Goal: Information Seeking & Learning: Learn about a topic

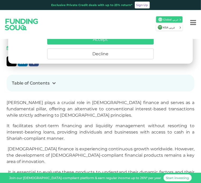
scroll to position [184, 0]
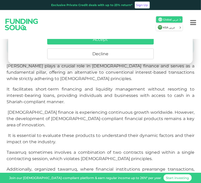
click at [98, 40] on button "Accept" at bounding box center [100, 39] width 106 height 10
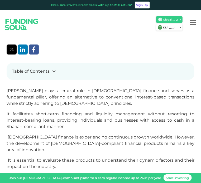
scroll to position [158, 0]
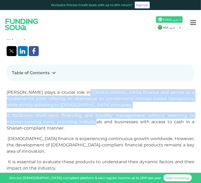
drag, startPoint x: 91, startPoint y: 87, endPoint x: 97, endPoint y: 109, distance: 23.0
click at [97, 113] on p "It facilitates short-term financing and liquidity management without resorting …" at bounding box center [101, 122] width 188 height 19
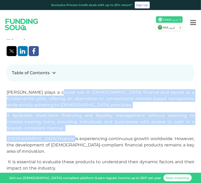
drag, startPoint x: 63, startPoint y: 89, endPoint x: 75, endPoint y: 122, distance: 34.2
click at [75, 136] on span "[DEMOGRAPHIC_DATA] finance is experiencing continuous growth worldwide. However…" at bounding box center [101, 145] width 188 height 18
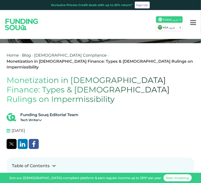
scroll to position [79, 0]
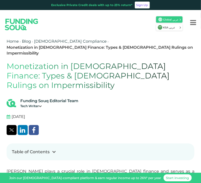
drag, startPoint x: 162, startPoint y: 76, endPoint x: 0, endPoint y: 51, distance: 163.2
click at [98, 72] on h1 "Monetization in [DEMOGRAPHIC_DATA] Finance: Types & [DEMOGRAPHIC_DATA] Rulings …" at bounding box center [101, 76] width 188 height 28
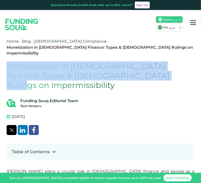
drag, startPoint x: 150, startPoint y: 71, endPoint x: 8, endPoint y: 56, distance: 142.2
click at [8, 62] on h1 "Monetization in [DEMOGRAPHIC_DATA] Finance: Types & [DEMOGRAPHIC_DATA] Rulings …" at bounding box center [101, 76] width 188 height 28
copy h1 "Monetization in [DEMOGRAPHIC_DATA] Finance: Types & [DEMOGRAPHIC_DATA] Rulings …"
